Goal: Complete application form: Complete application form

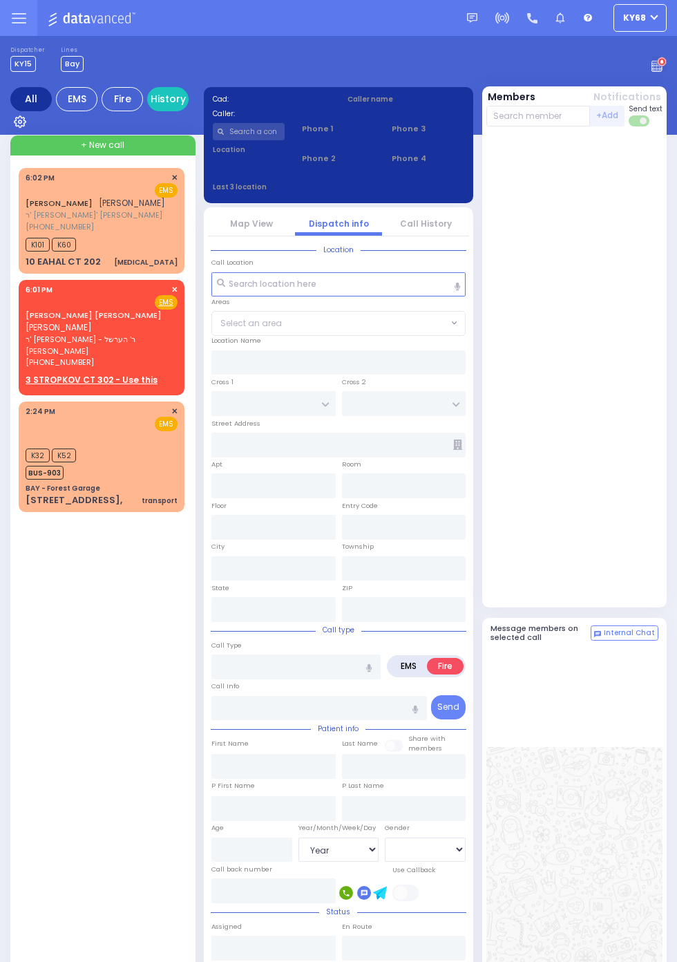
select select "Year"
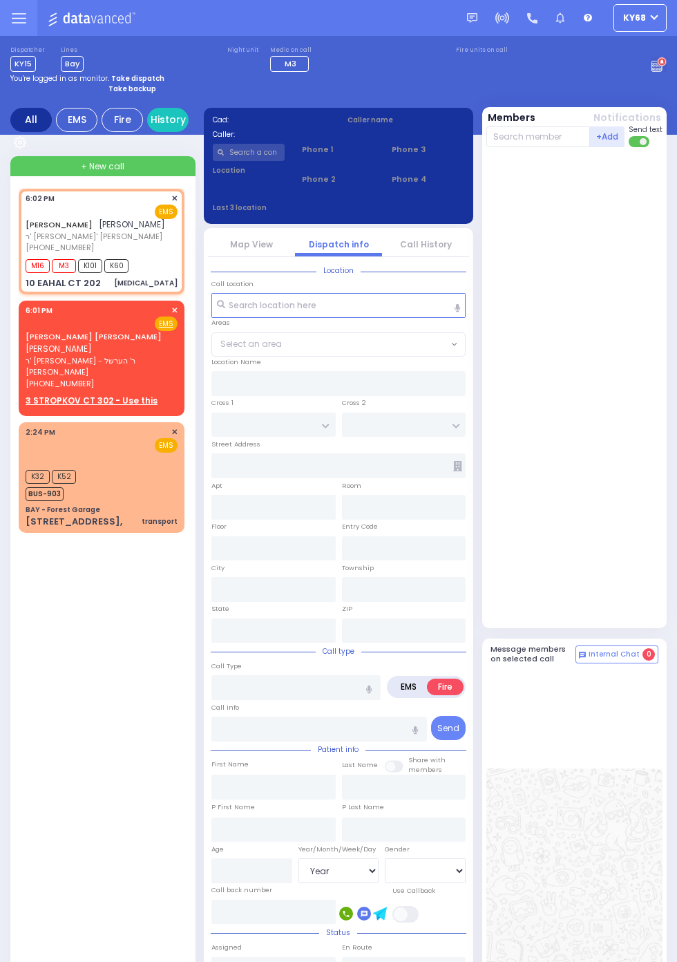
select select
type input "[MEDICAL_DATA]"
radio input "true"
type input "SHLOME"
type input "[PERSON_NAME]"
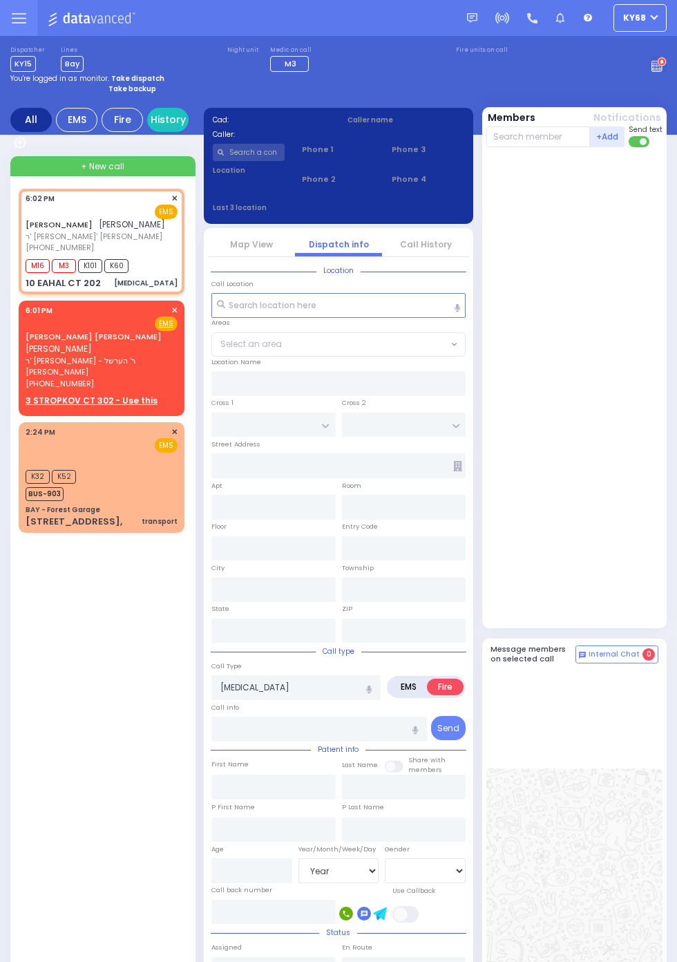
select select
select select "[DEMOGRAPHIC_DATA]"
type input "18:02"
type input "18:03"
select select
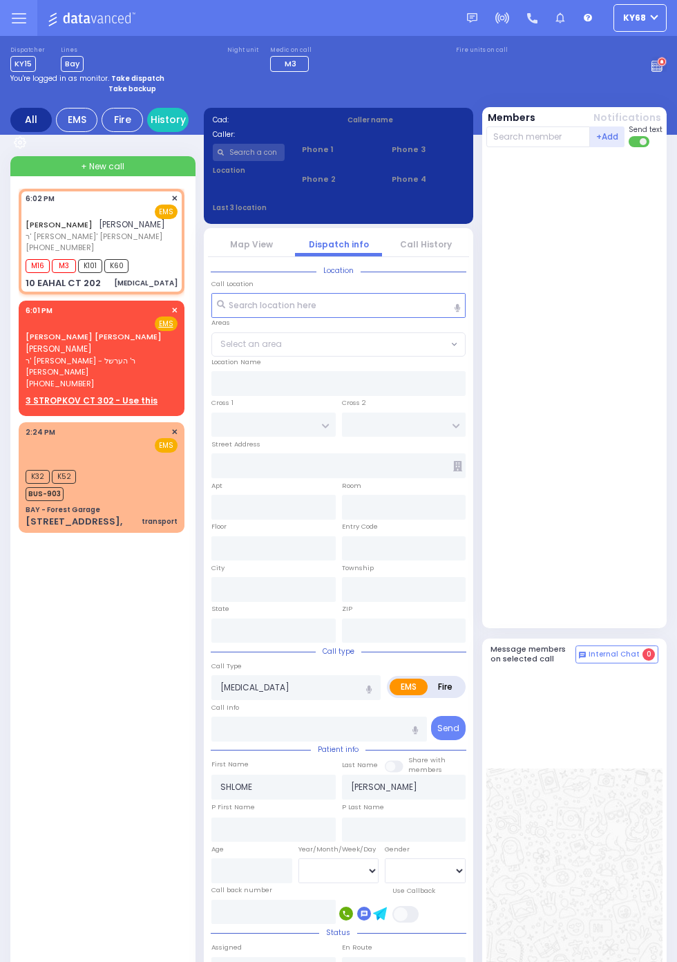
radio input "true"
select select
select select "[DEMOGRAPHIC_DATA]"
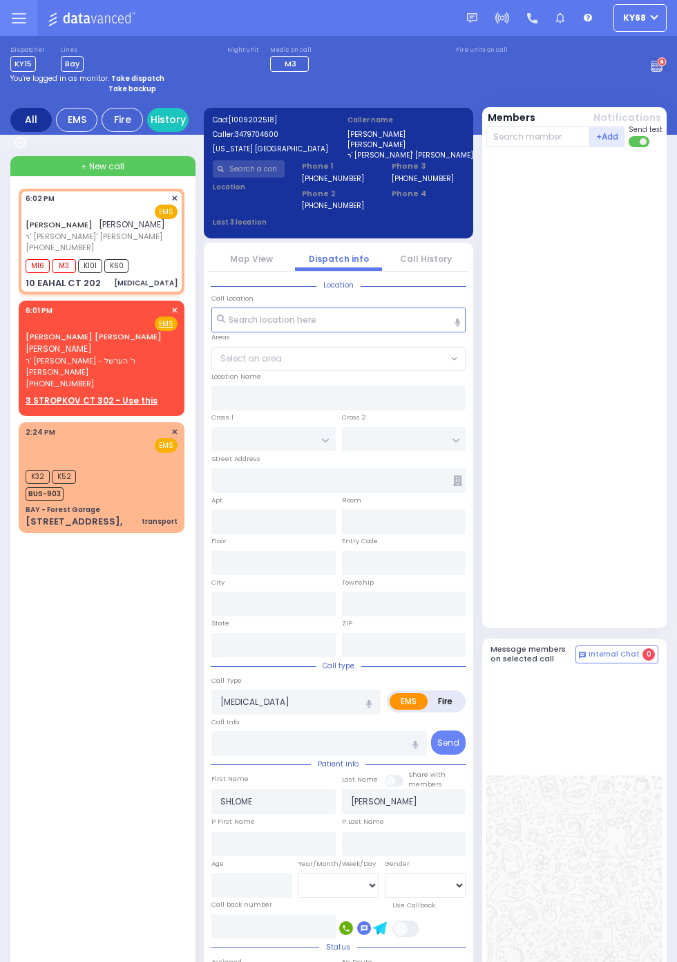
type input "[PERSON_NAME] COURT"
type input "GARFIELD RD"
type input "10 EAHAL CT"
type input "202"
type input "Monroe"
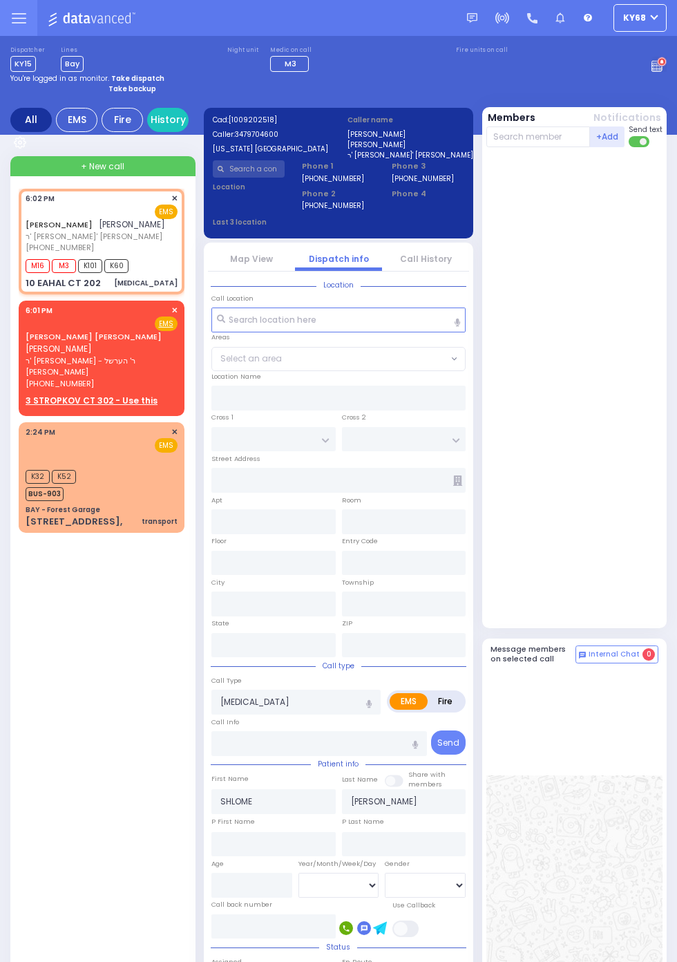
type input "[US_STATE]"
type input "10950"
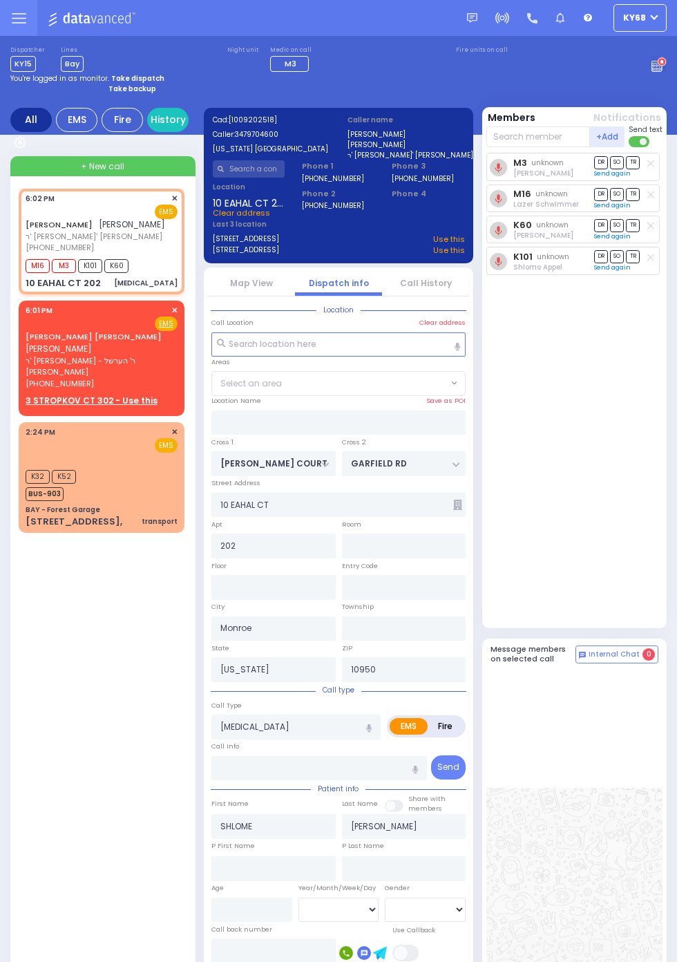
select select "SECTION 1"
select select
radio input "true"
select select
select select "[DEMOGRAPHIC_DATA]"
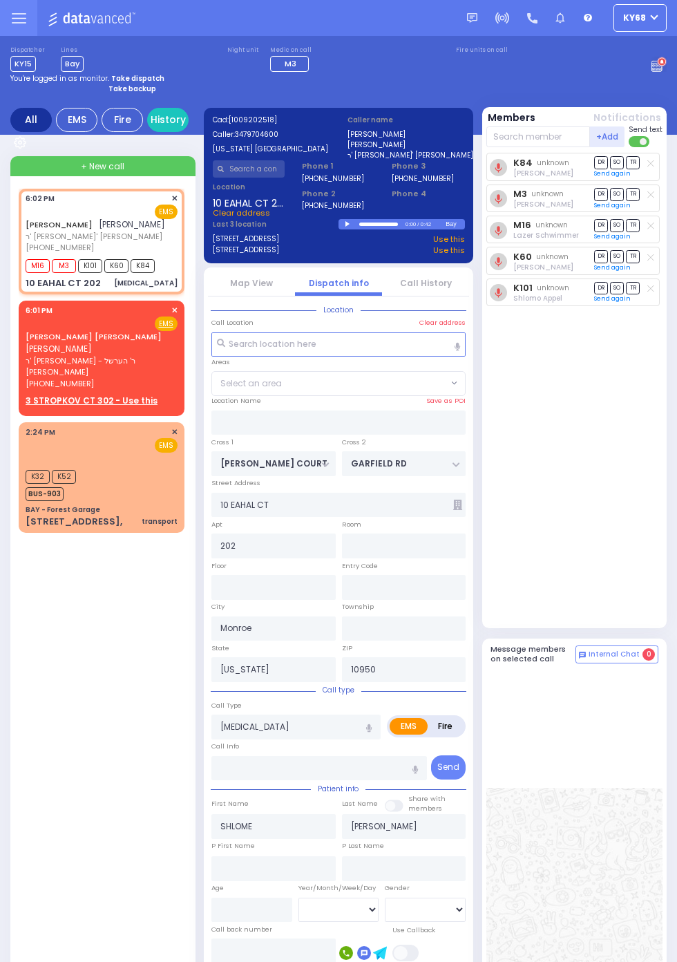
select select "SECTION 1"
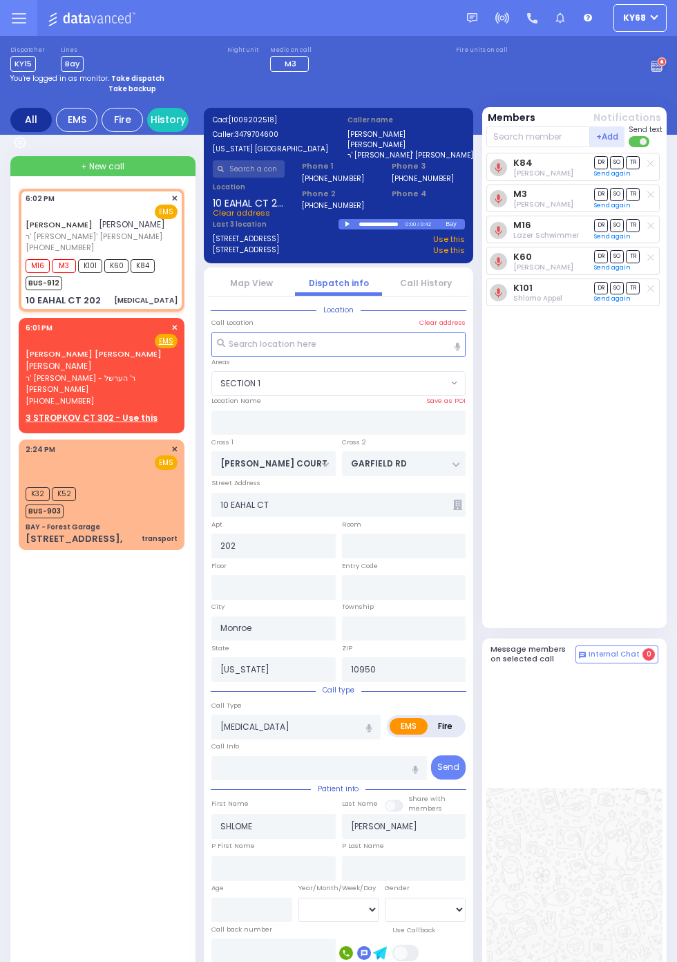
select select
radio input "true"
select select
select select "[DEMOGRAPHIC_DATA]"
select select "SECTION 1"
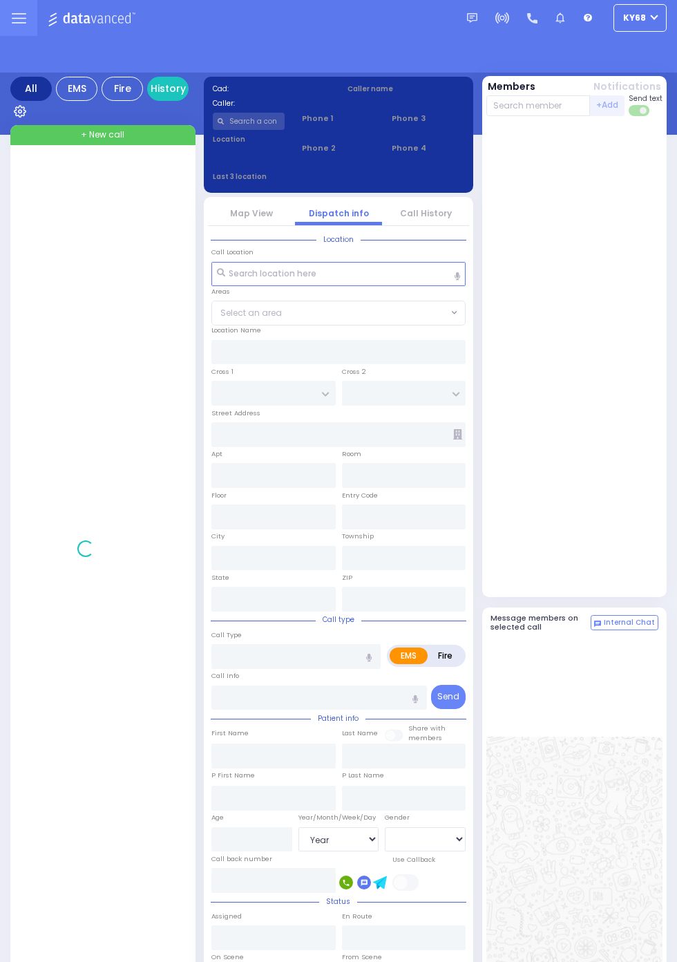
select select "Year"
select select "[DEMOGRAPHIC_DATA]"
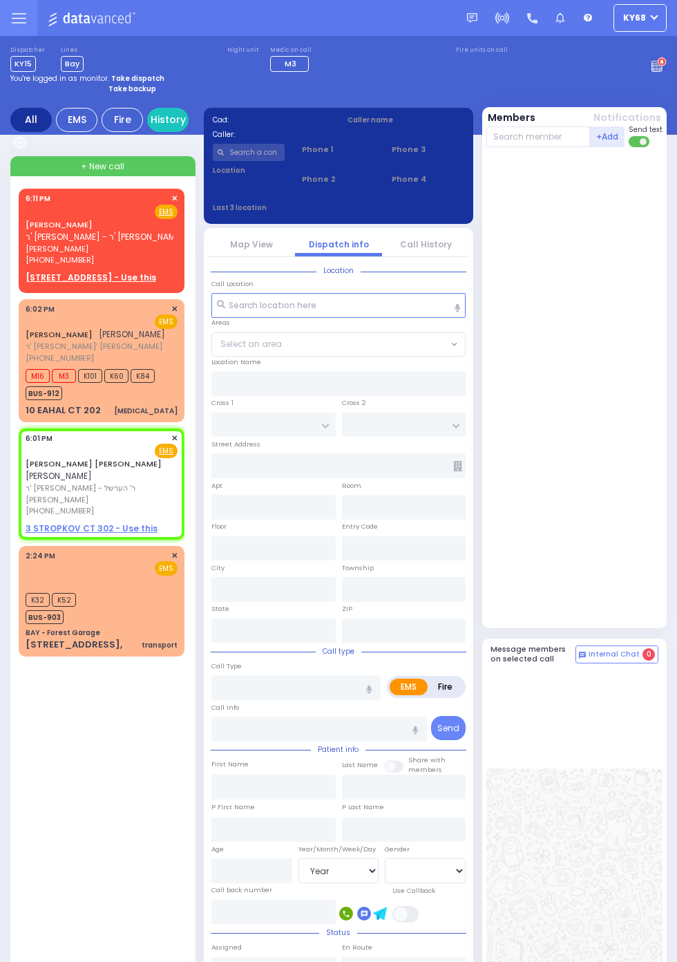
select select
radio input "true"
type input "[PERSON_NAME]"
type input "GLUCKMAN"
select select
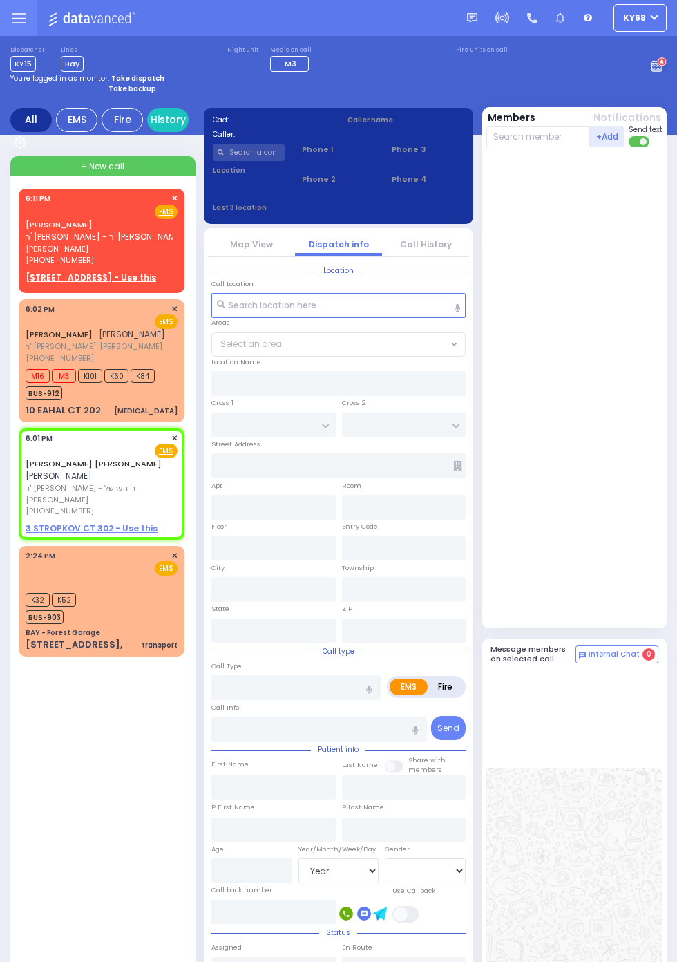
select select
type input "18:01"
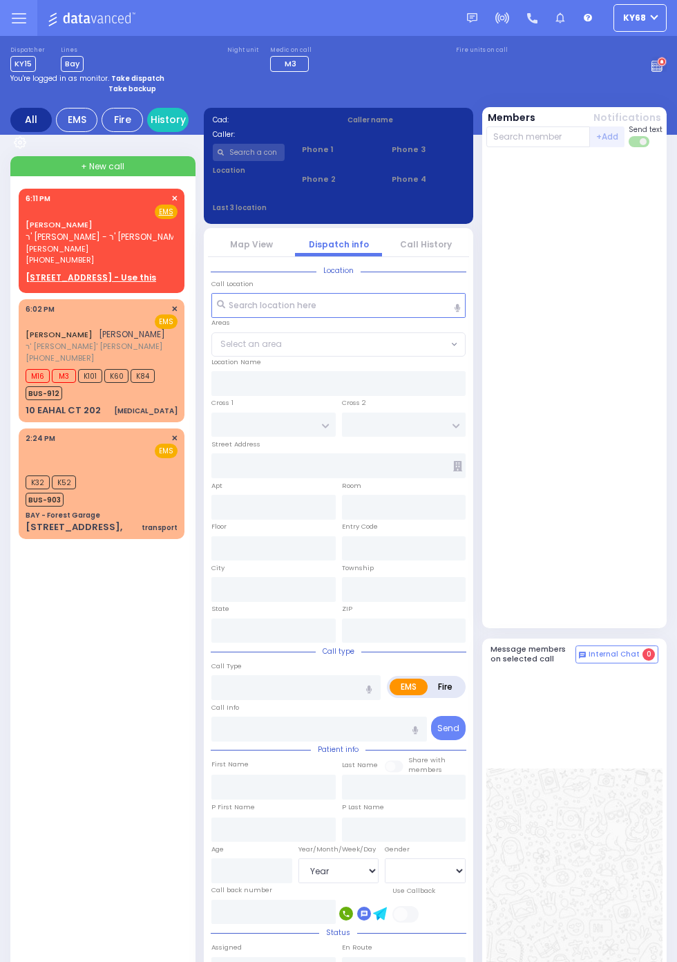
select select "Year"
